Goal: Navigation & Orientation: Find specific page/section

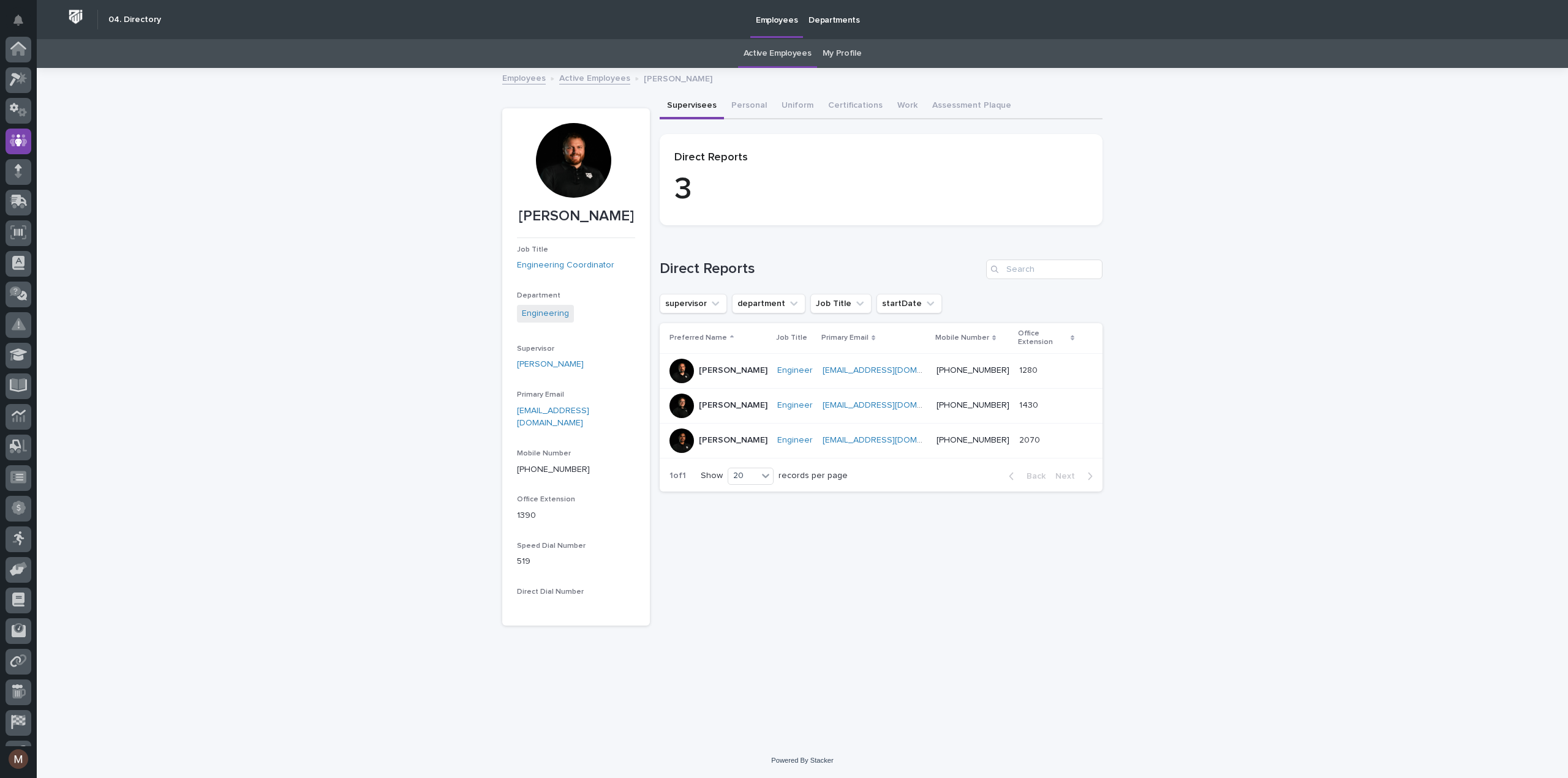
scroll to position [86, 0]
click at [1242, 198] on div "Loading... Saving… Loading... Saving… [PERSON_NAME] [PERSON_NAME] Job Title Eng…" at bounding box center [802, 406] width 1531 height 674
click at [841, 52] on link "My Profile" at bounding box center [842, 53] width 39 height 29
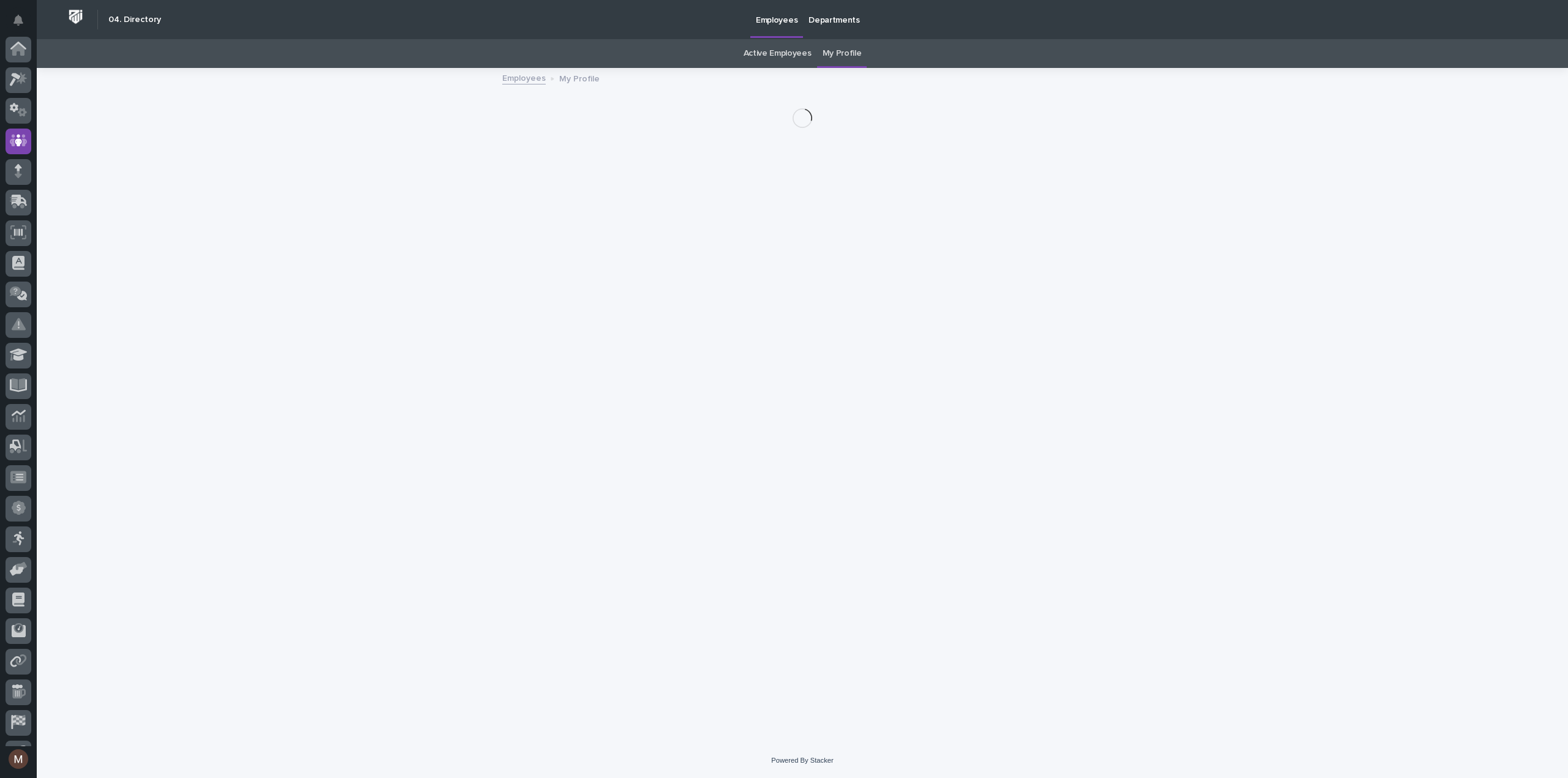
scroll to position [86, 0]
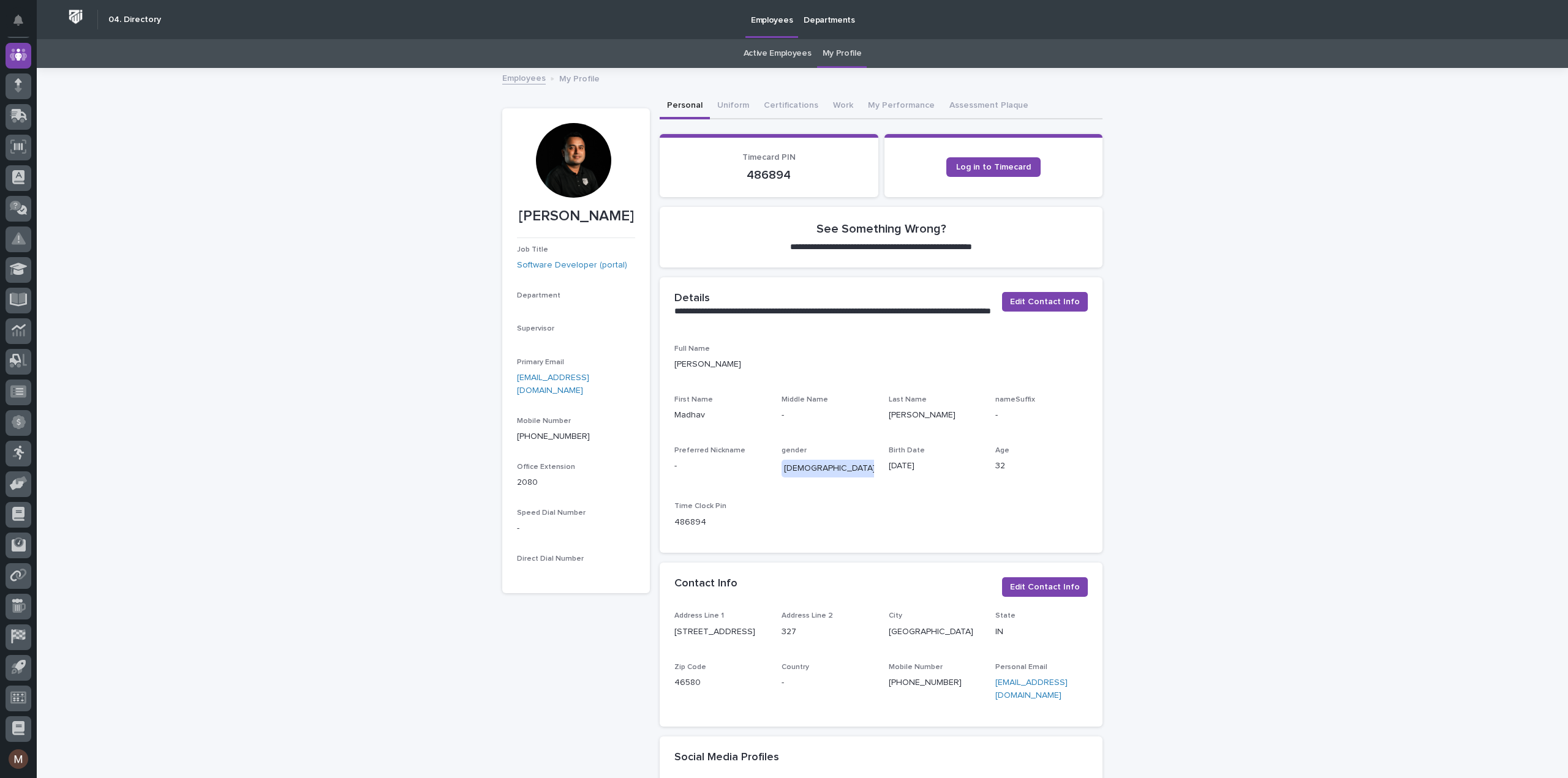
click at [837, 104] on button "Work" at bounding box center [843, 106] width 35 height 26
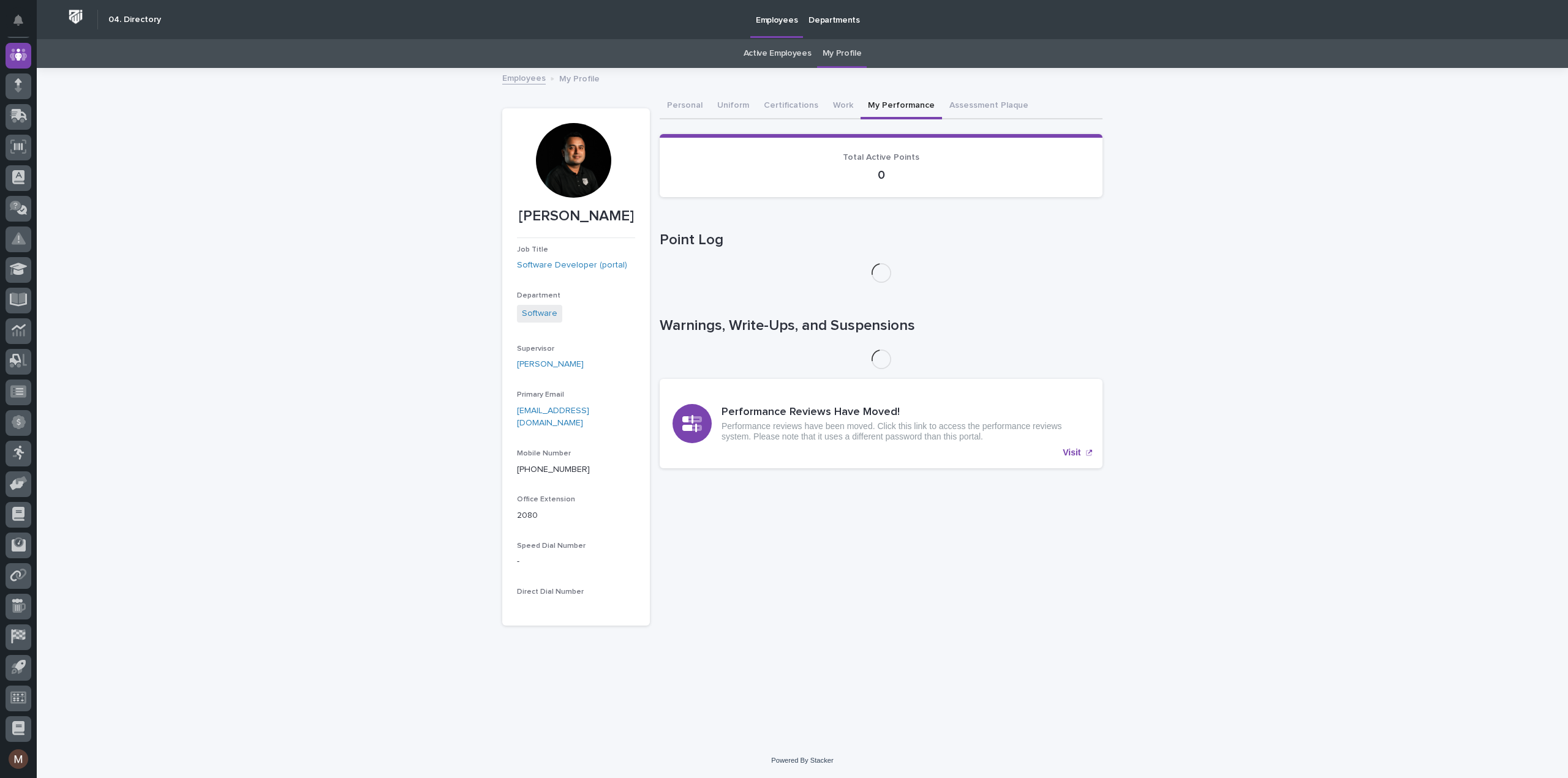
click at [887, 110] on button "My Performance" at bounding box center [901, 106] width 81 height 26
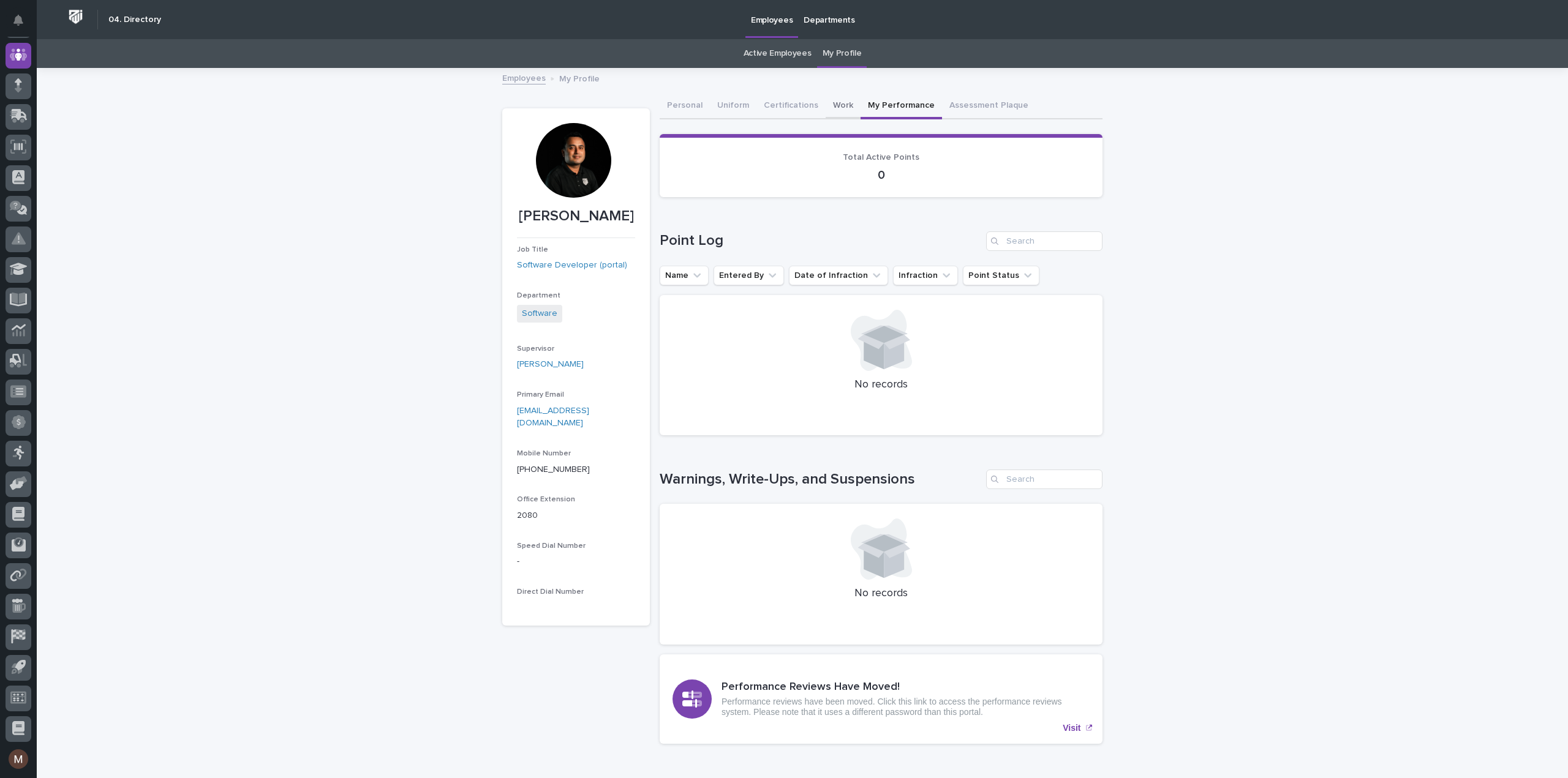
click at [843, 106] on button "Work" at bounding box center [843, 106] width 35 height 26
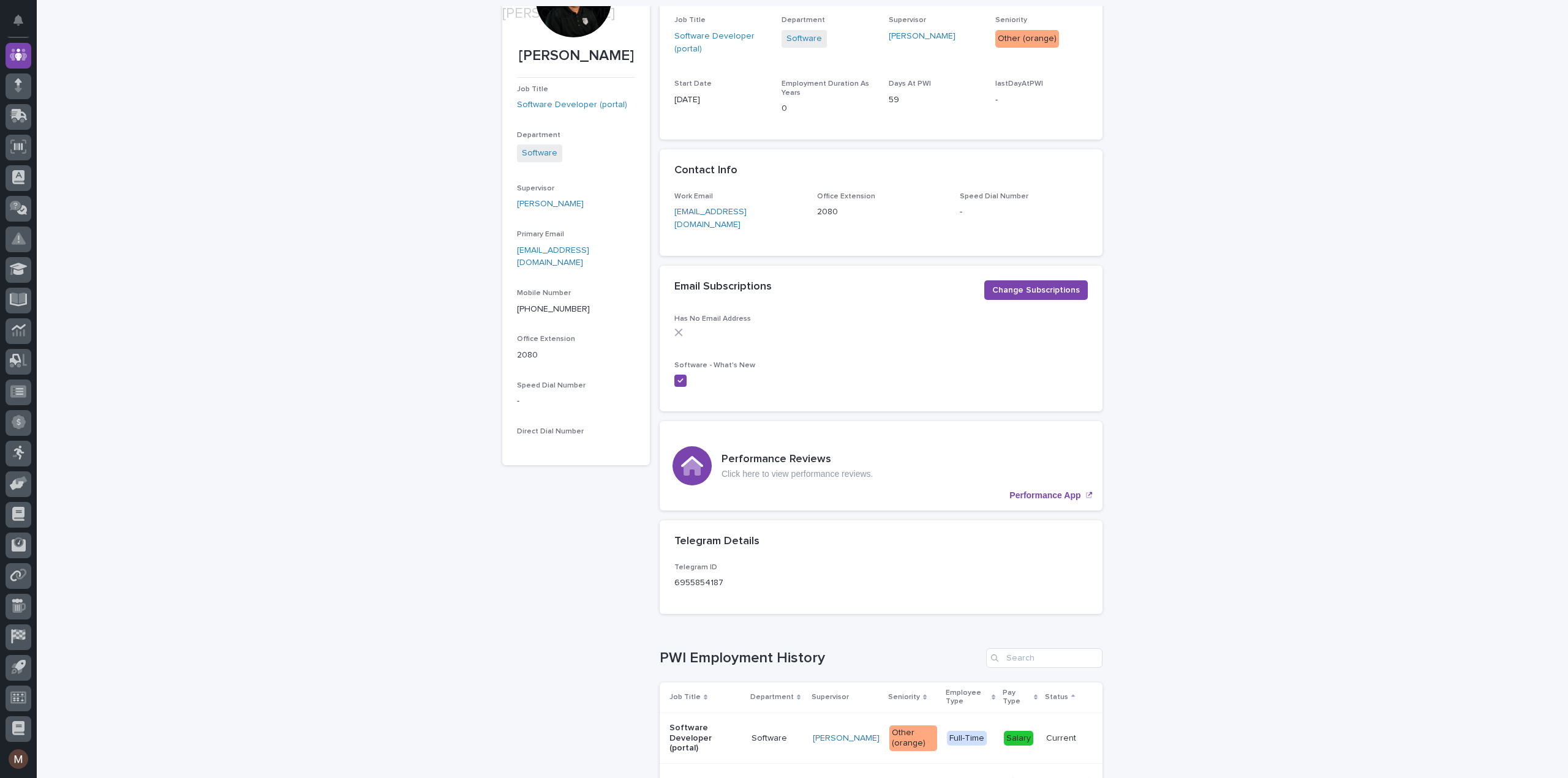
scroll to position [266, 0]
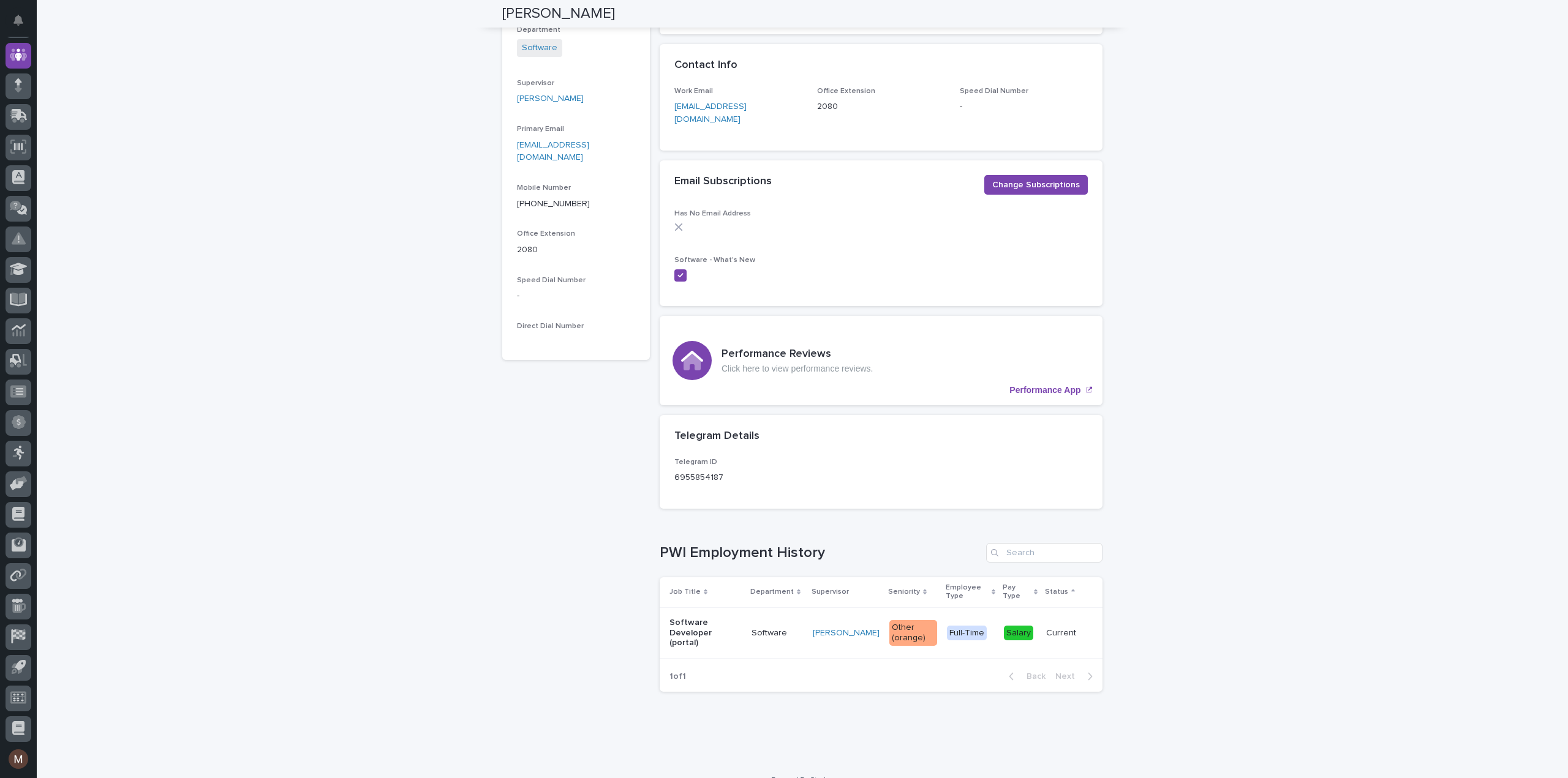
click at [1017, 626] on div "Salary" at bounding box center [1019, 634] width 30 height 15
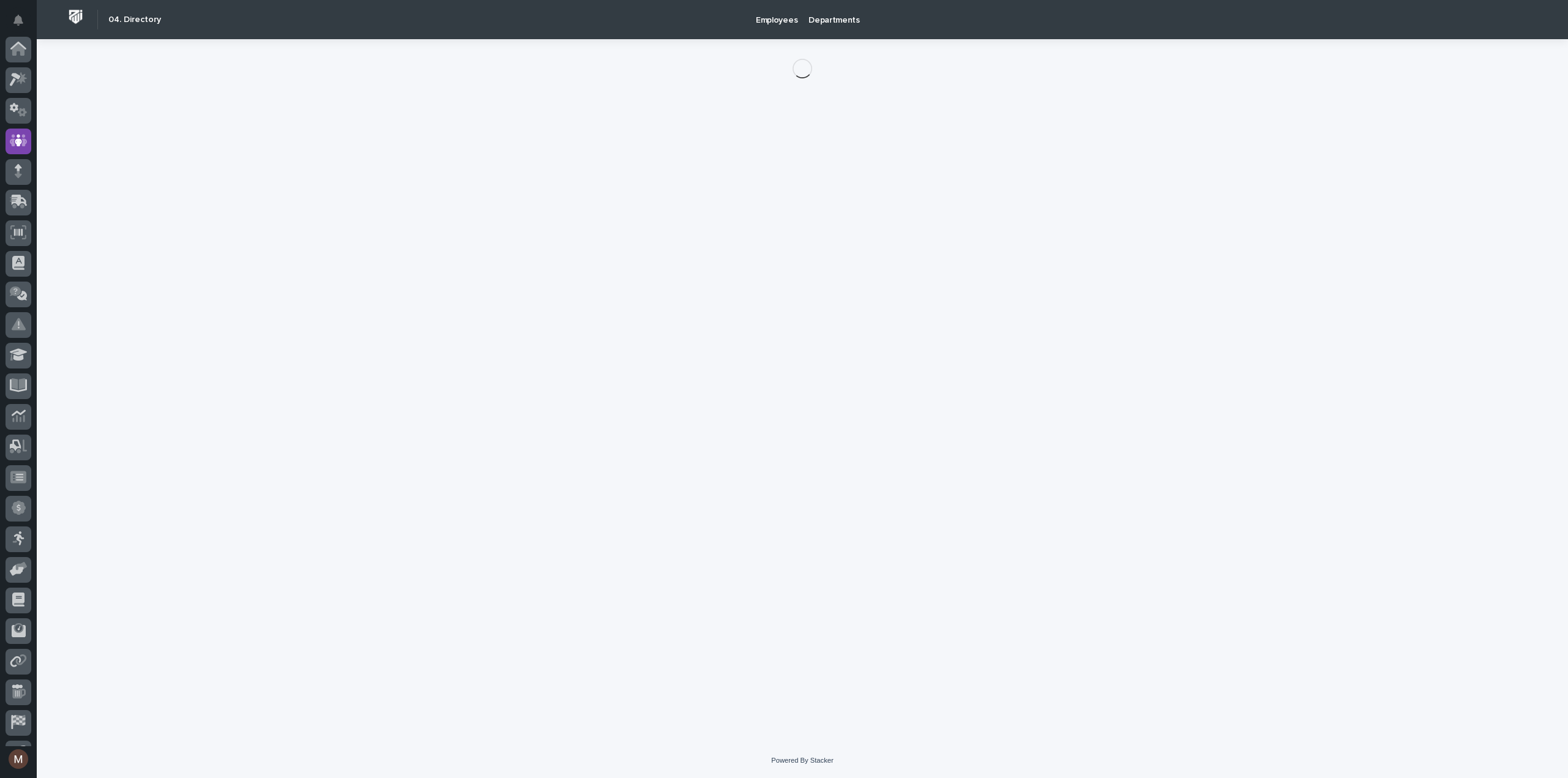
scroll to position [86, 0]
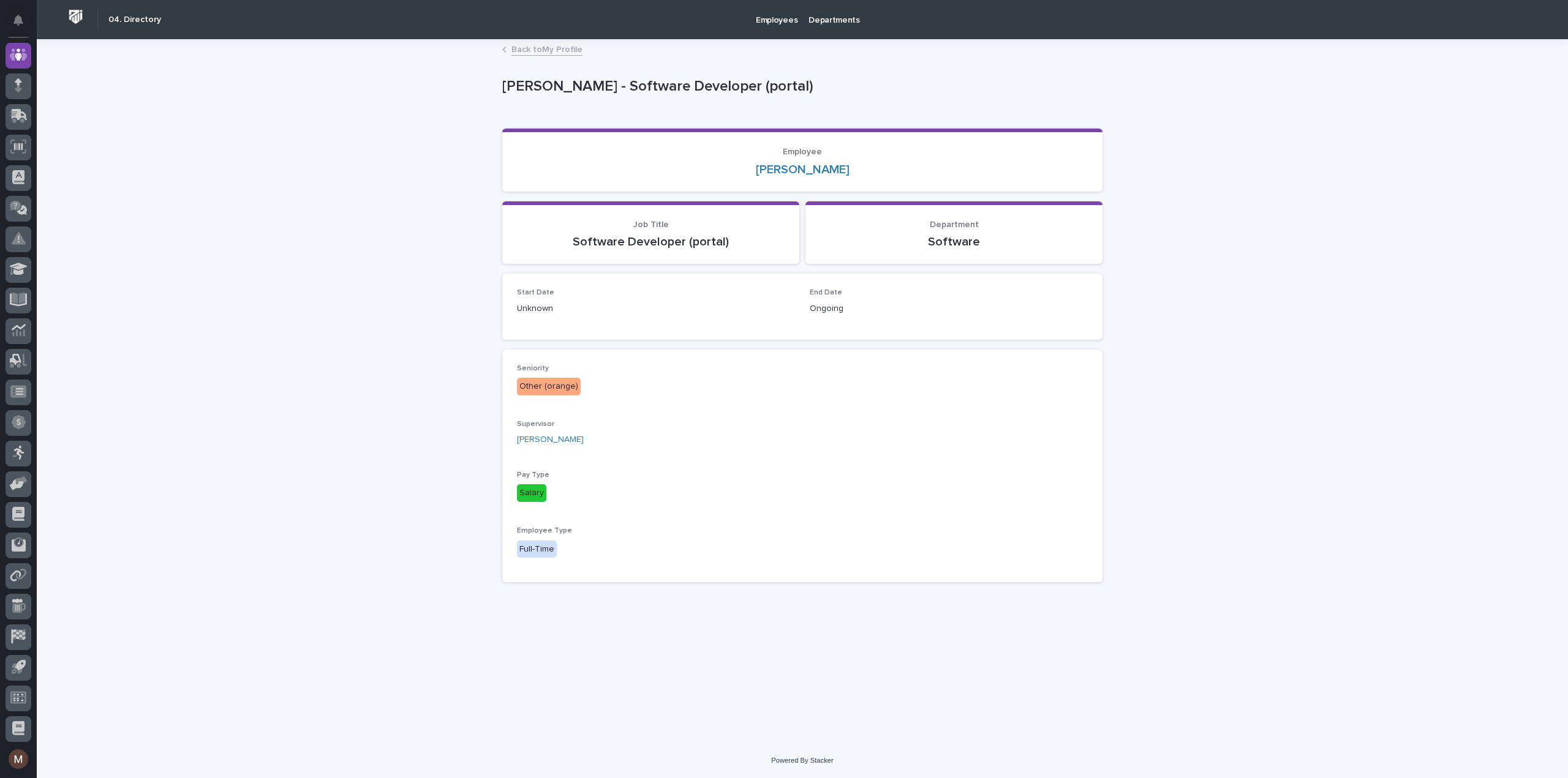
click at [546, 556] on div "Full-Time" at bounding box center [537, 550] width 40 height 18
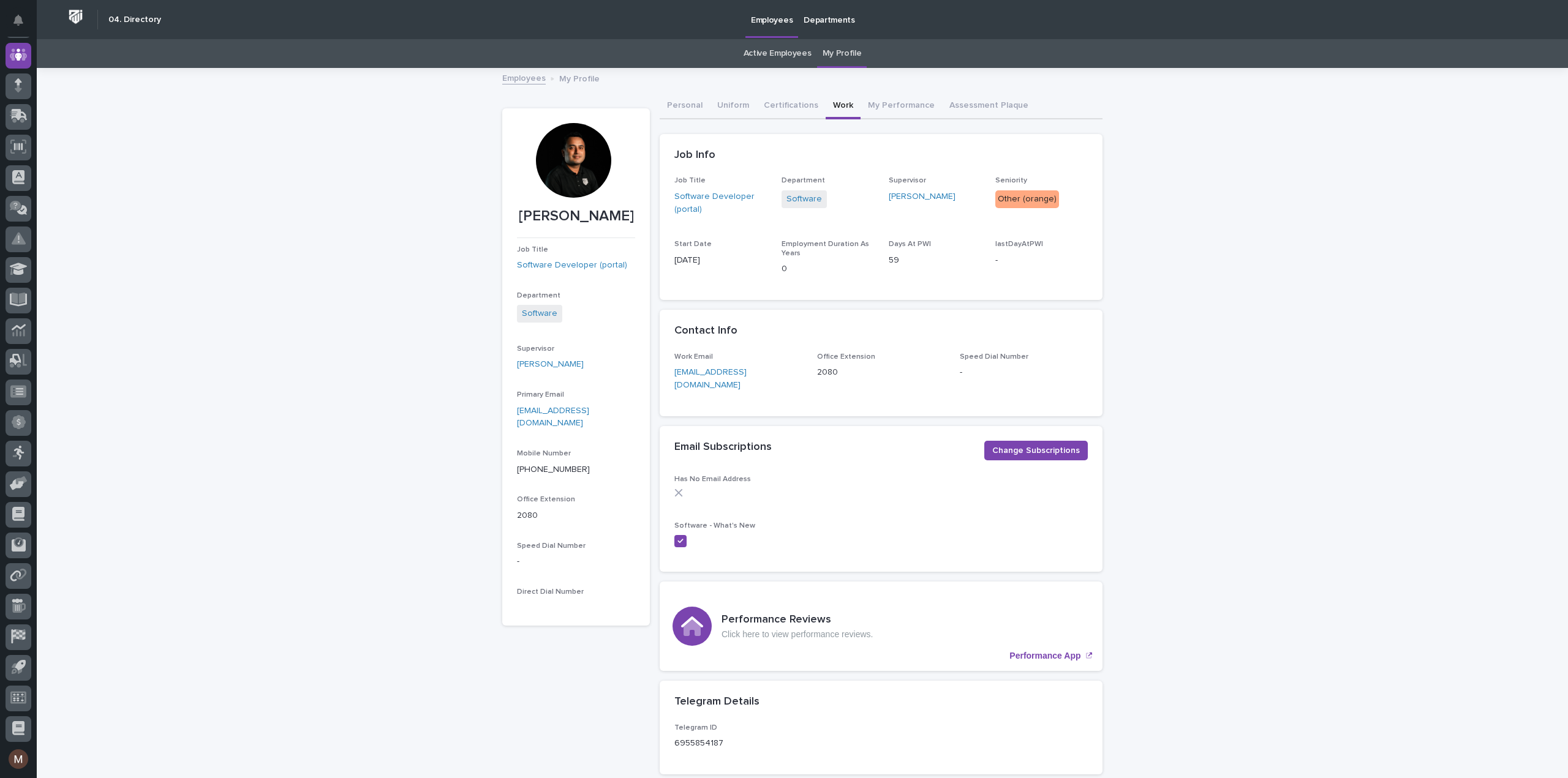
click at [788, 55] on link "Active Employees" at bounding box center [777, 53] width 68 height 29
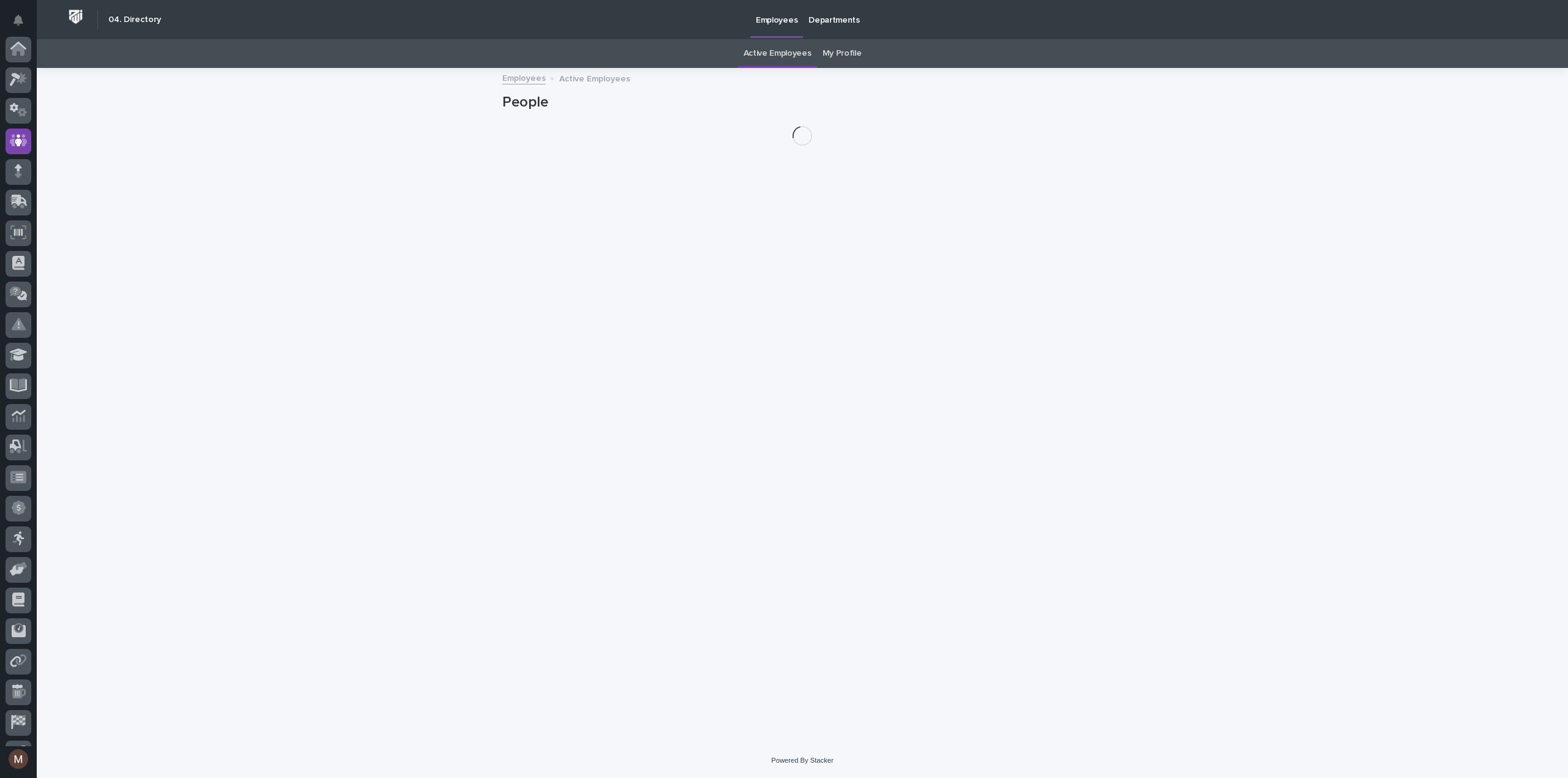
scroll to position [86, 0]
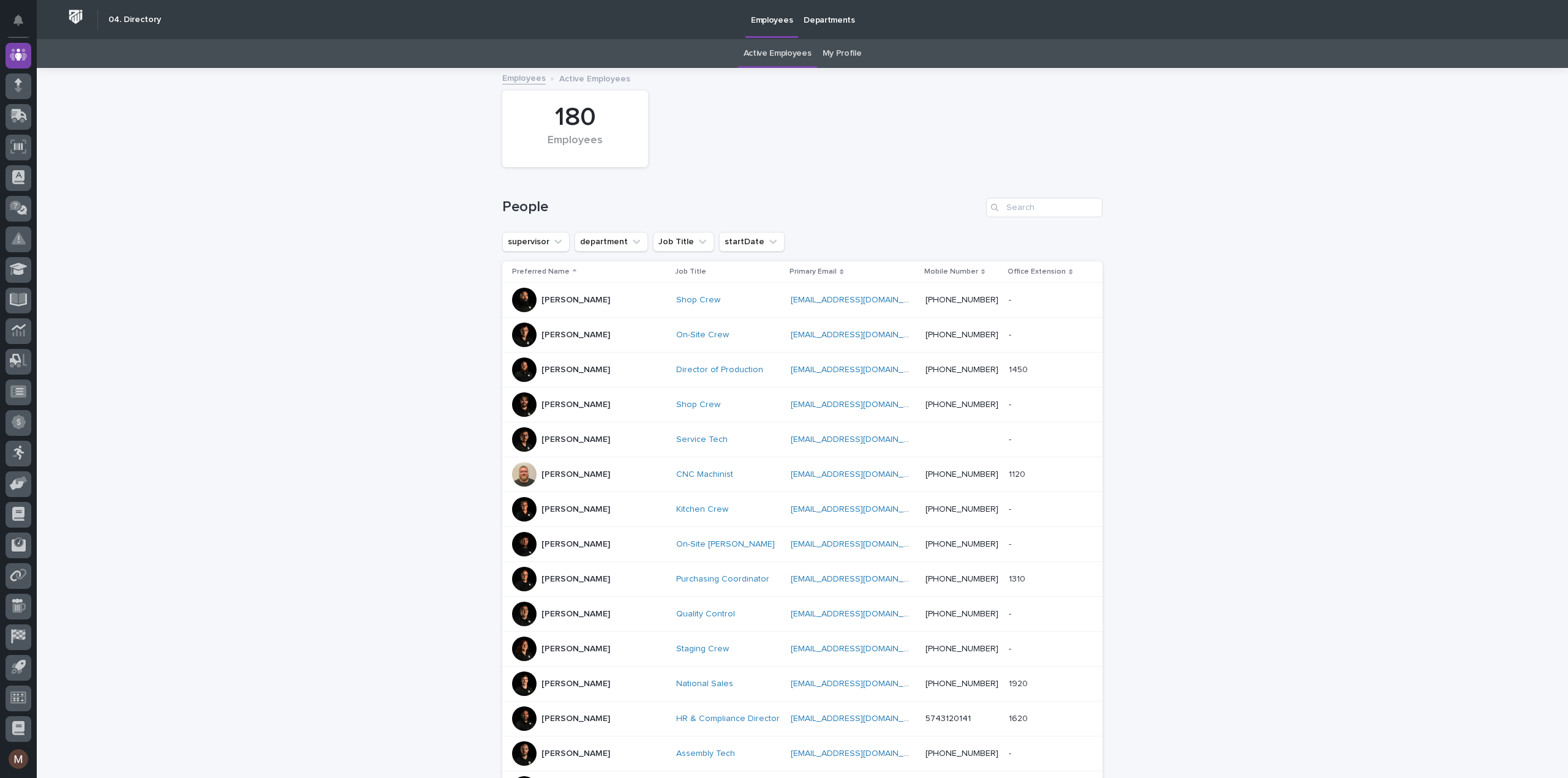
click at [805, 24] on p "Departments" at bounding box center [829, 13] width 52 height 26
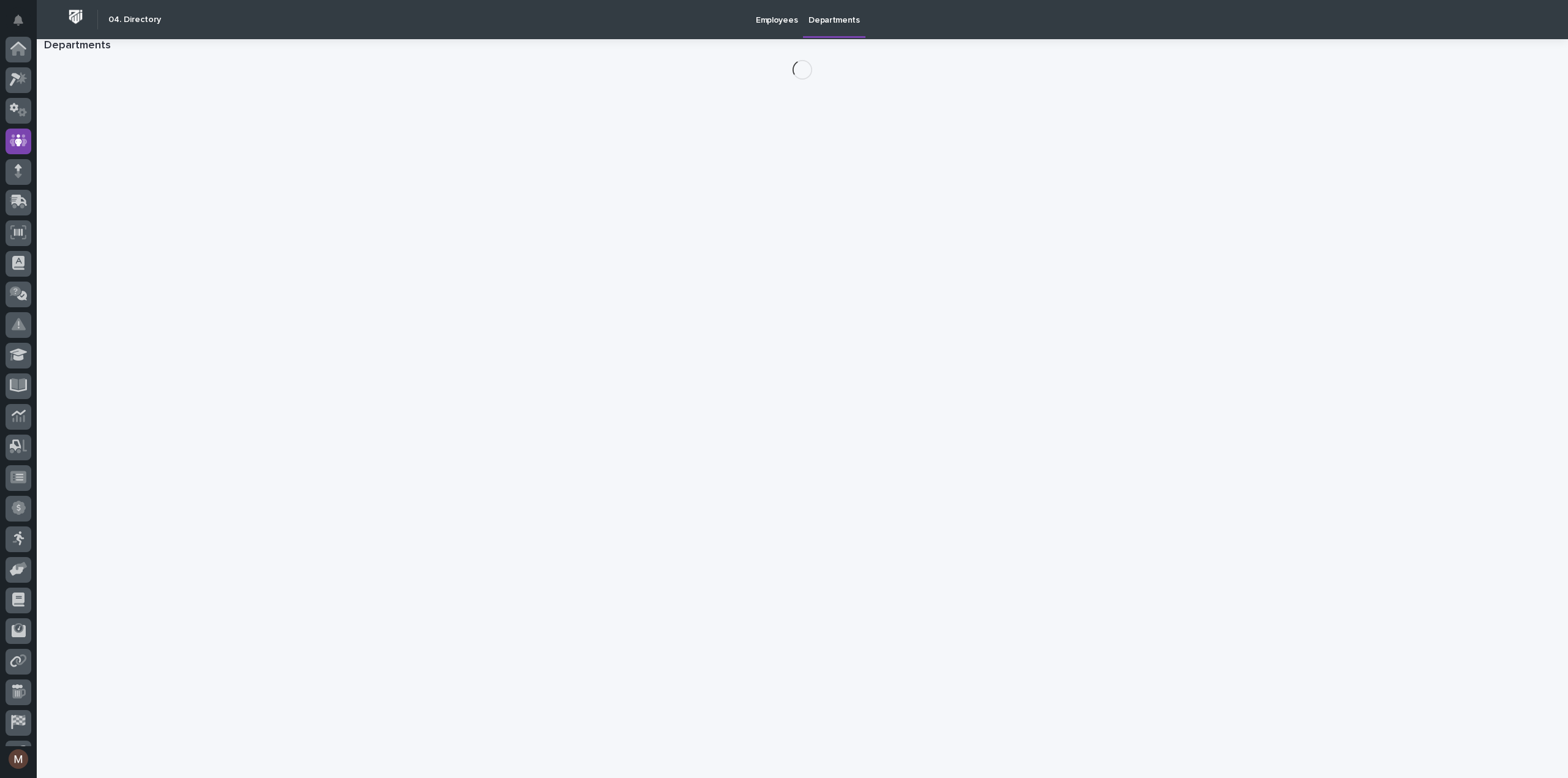
scroll to position [86, 0]
